Goal: Information Seeking & Learning: Learn about a topic

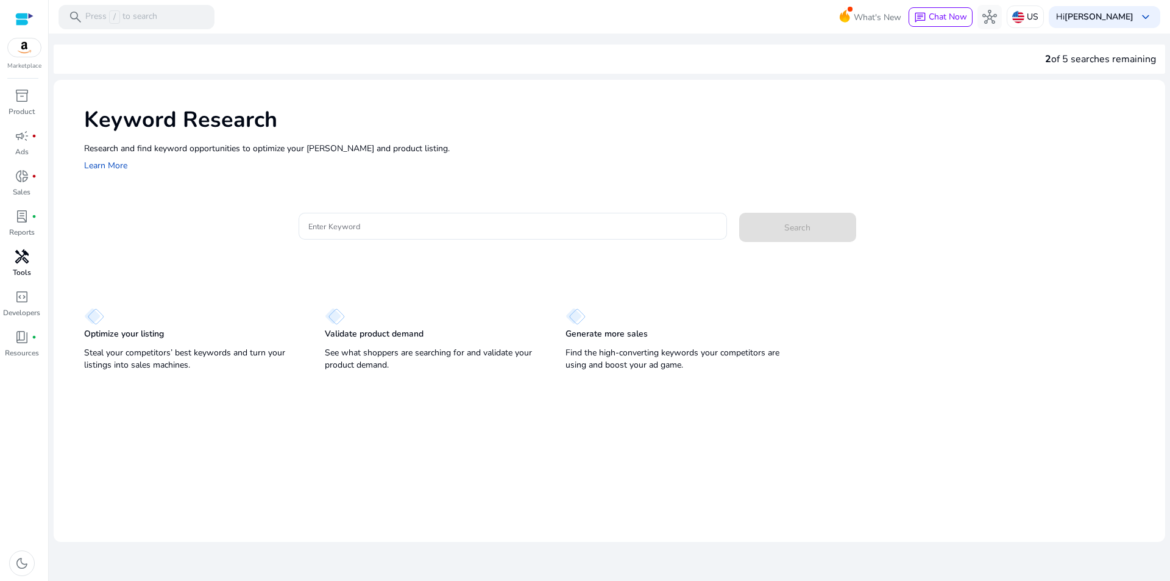
click at [18, 272] on p "Tools" at bounding box center [22, 272] width 18 height 11
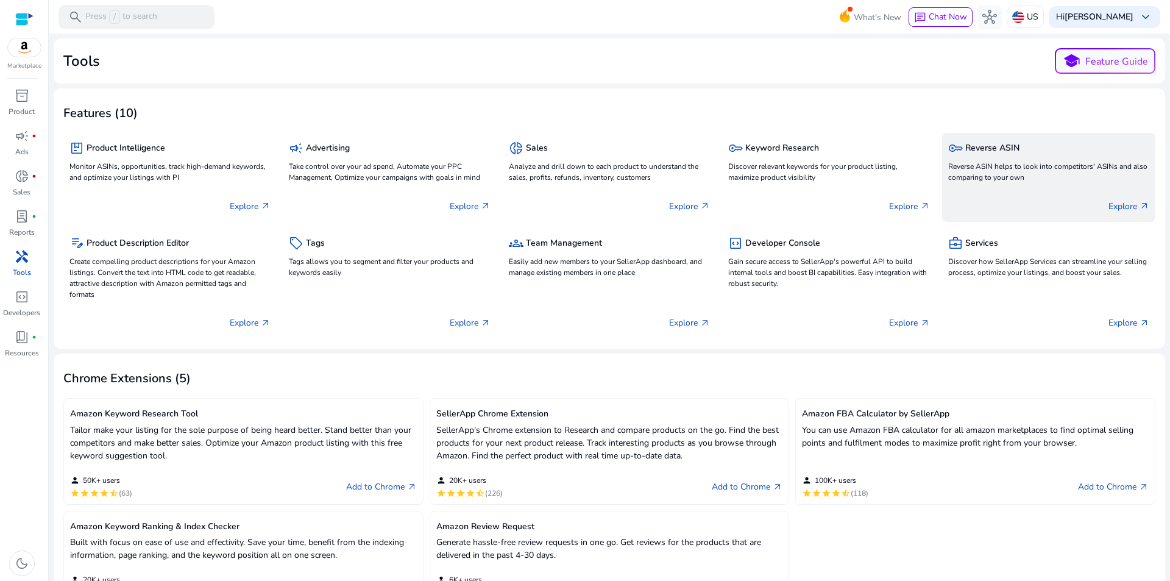
click at [988, 170] on p "Reverse ASIN helps to look into competitors' ASINs and also comparing to your o…" at bounding box center [1048, 172] width 201 height 22
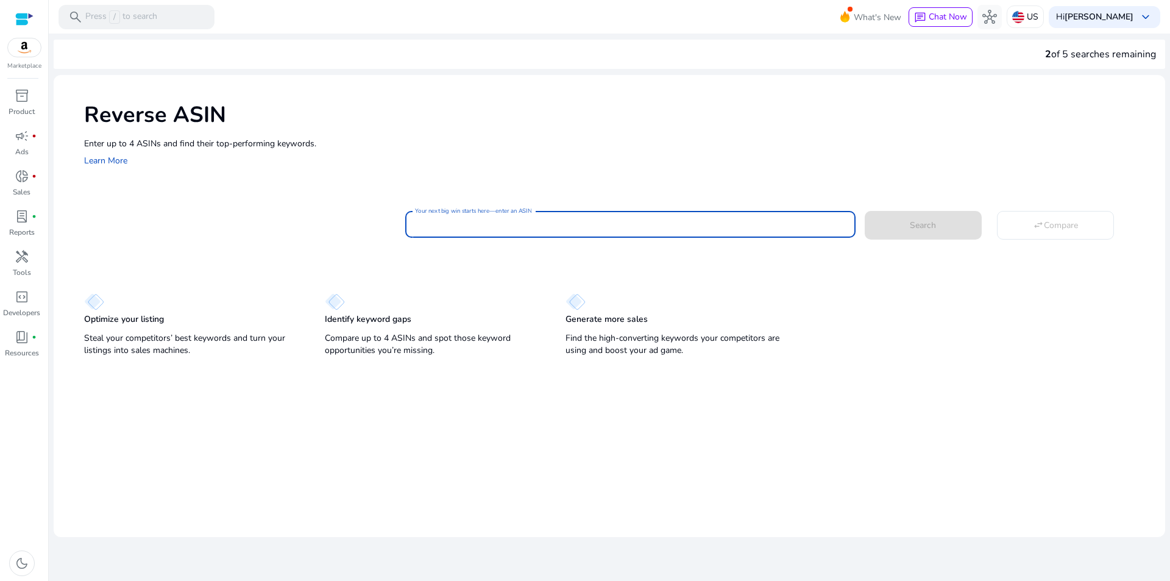
click at [495, 218] on input "Your next big win starts here—enter an ASIN" at bounding box center [630, 224] width 430 height 13
paste input "**********"
type input "**********"
click at [918, 230] on span "Search" at bounding box center [923, 225] width 26 height 13
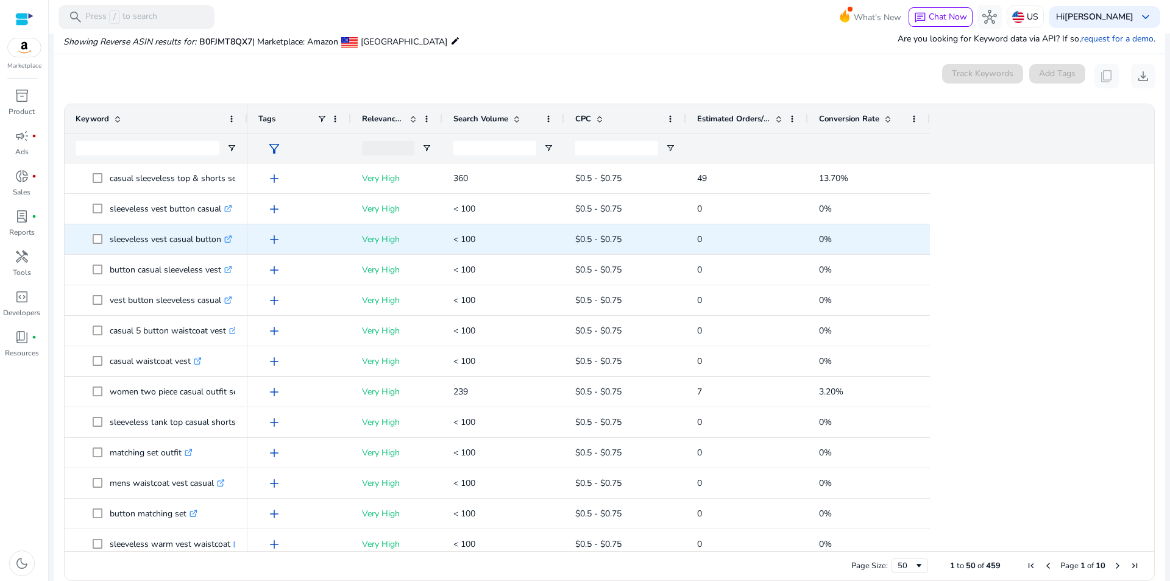
scroll to position [116, 0]
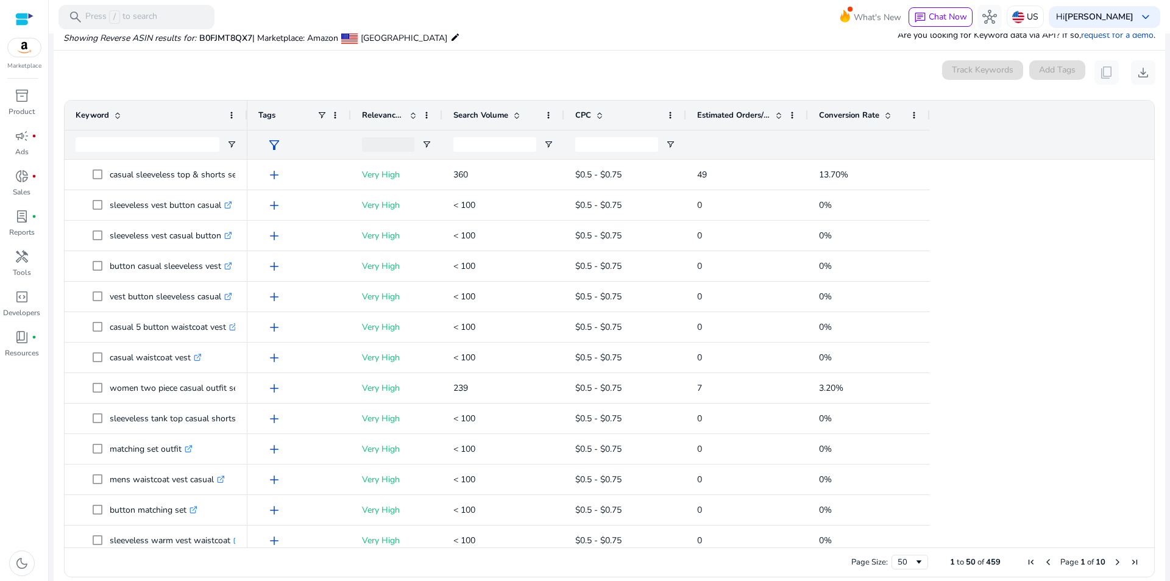
click at [484, 117] on span "Search Volume" at bounding box center [480, 115] width 55 height 11
click at [484, 116] on span "Search Volume" at bounding box center [480, 115] width 55 height 11
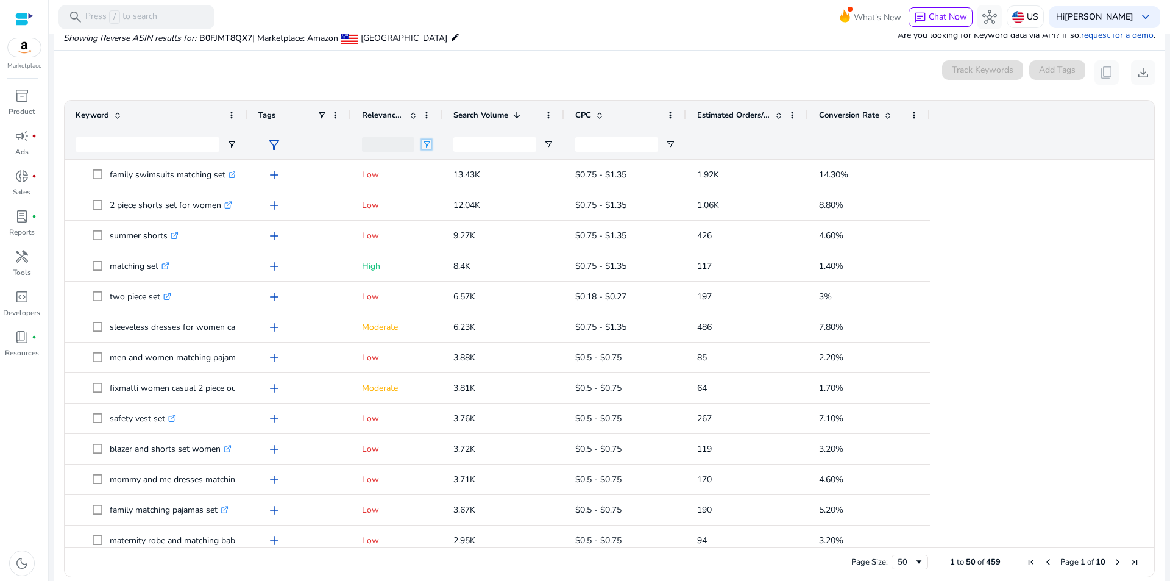
click at [428, 143] on span "Open Filter Menu" at bounding box center [427, 145] width 10 height 10
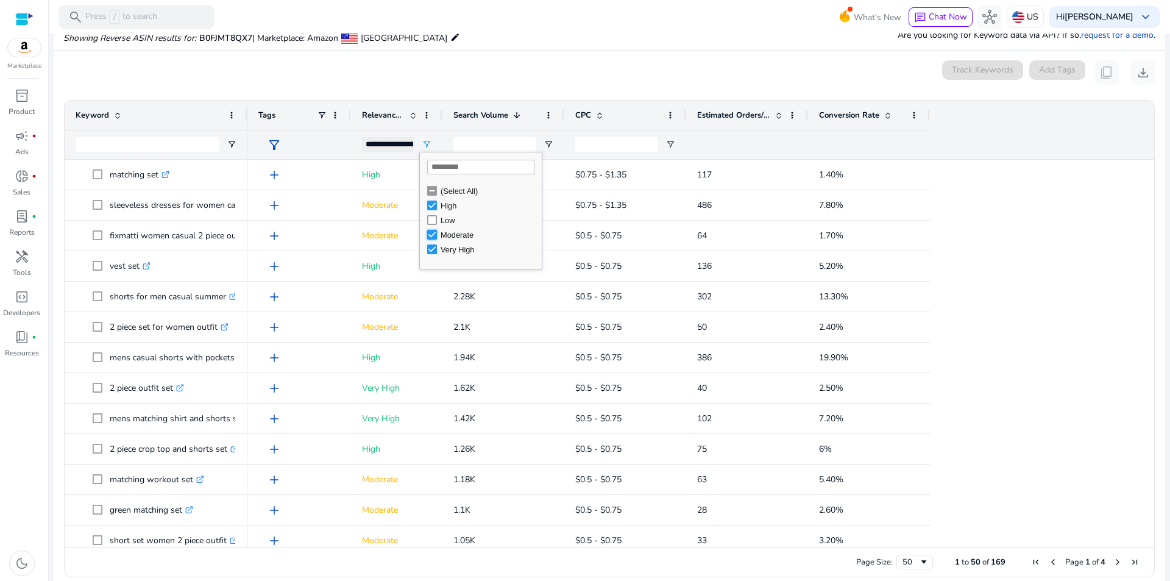
type input "**********"
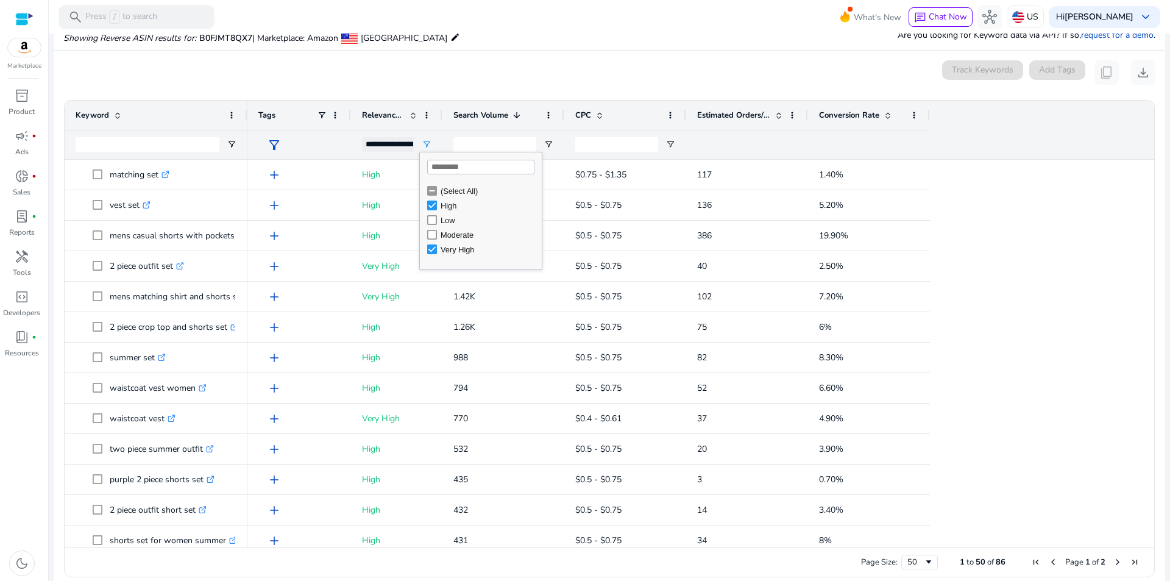
click at [490, 69] on div "0 keyword(s) selected Track Keywords Add Tags content_copy download" at bounding box center [609, 72] width 1092 height 24
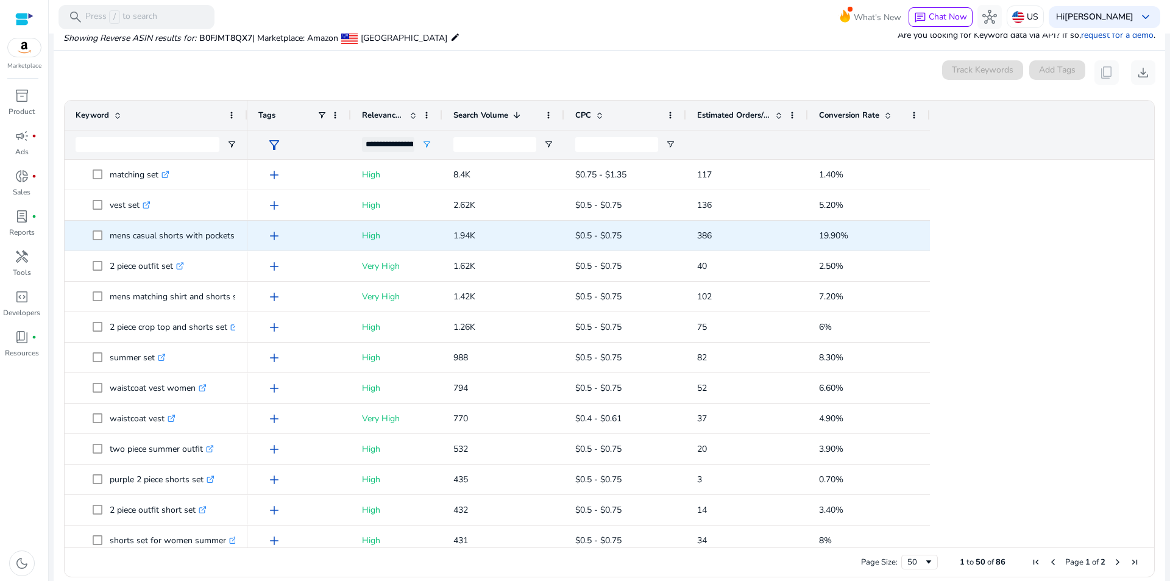
scroll to position [0, 0]
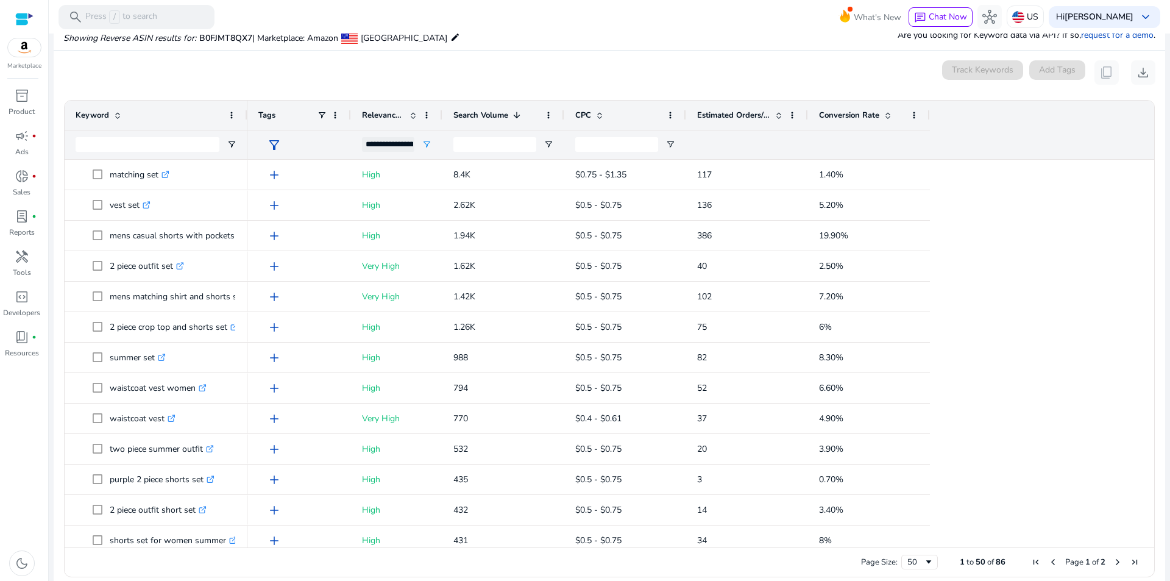
click at [249, 113] on div "Tags" at bounding box center [299, 115] width 104 height 29
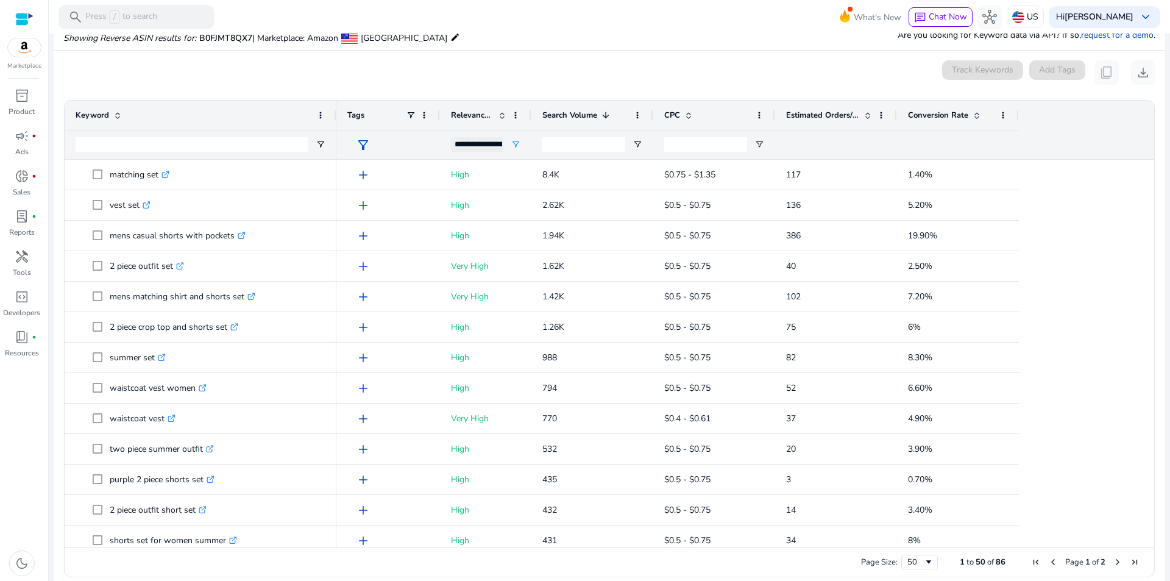
drag, startPoint x: 245, startPoint y: 115, endPoint x: 334, endPoint y: 129, distance: 90.2
click at [334, 129] on div at bounding box center [335, 115] width 5 height 29
